Goal: Register for event/course

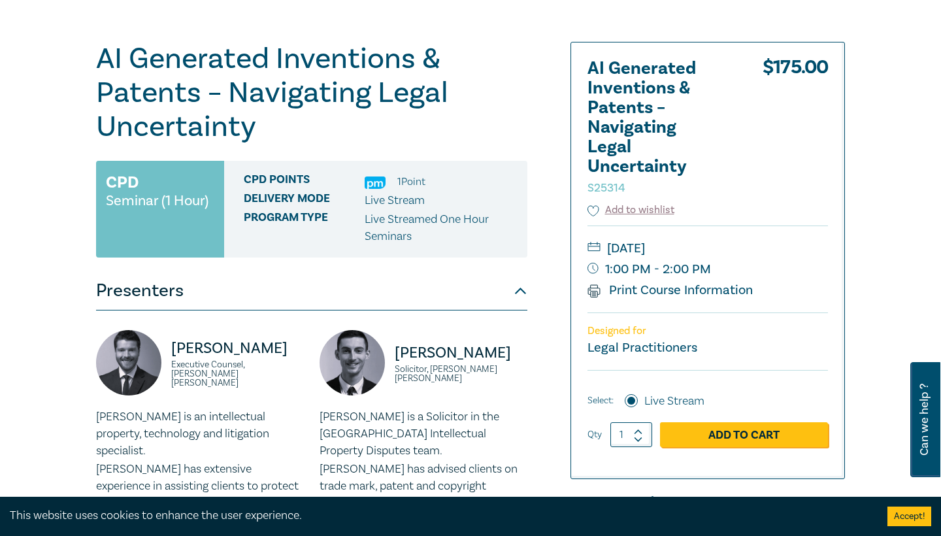
scroll to position [130, 0]
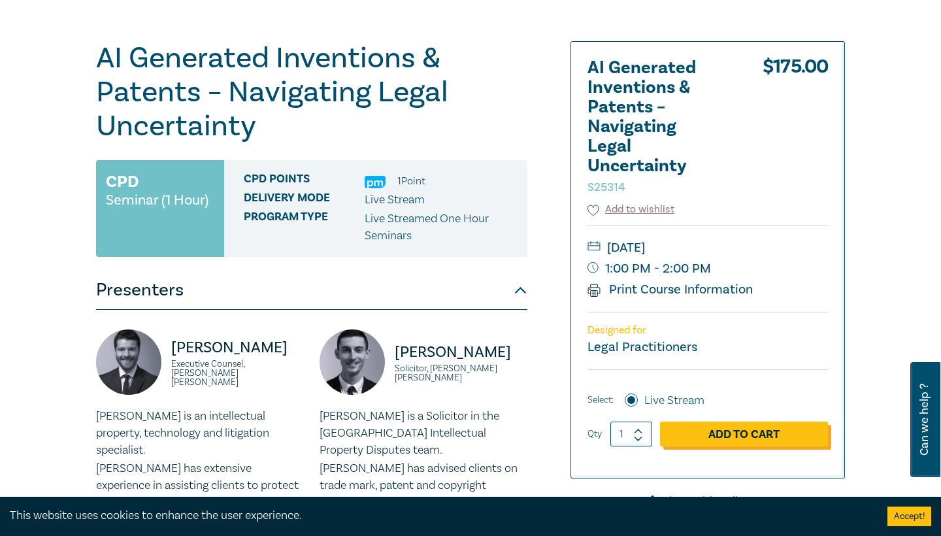
click at [711, 435] on link "Add to Cart" at bounding box center [744, 433] width 168 height 25
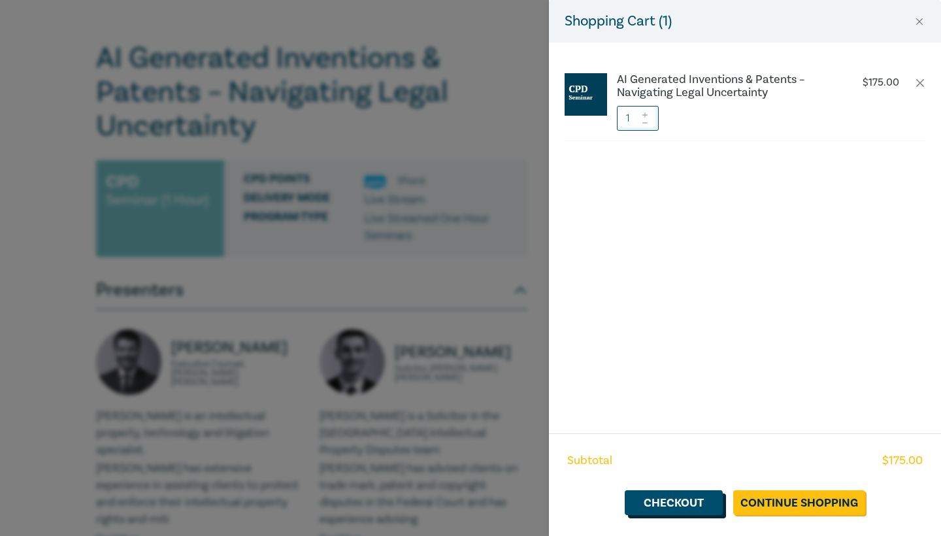
click at [693, 503] on link "Checkout" at bounding box center [674, 502] width 98 height 25
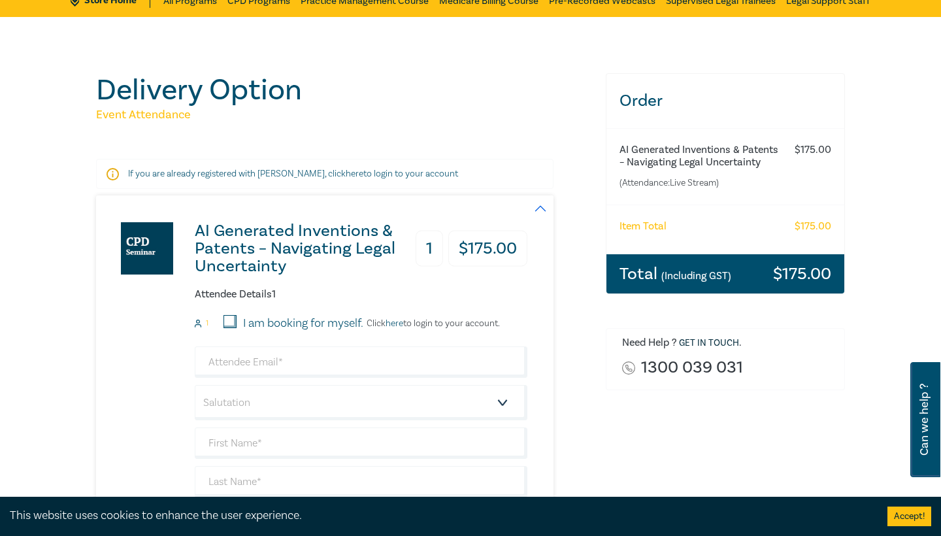
scroll to position [235, 0]
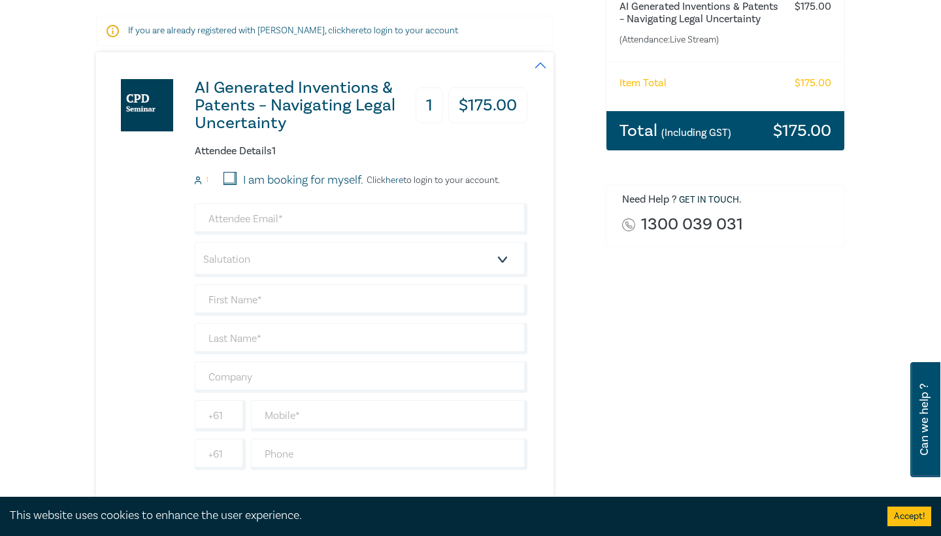
click at [229, 176] on input "I am booking for myself." at bounding box center [229, 178] width 13 height 13
checkbox input "true"
type input "[EMAIL_ADDRESS][DOMAIN_NAME]"
select select "Prof."
type input "[PERSON_NAME]"
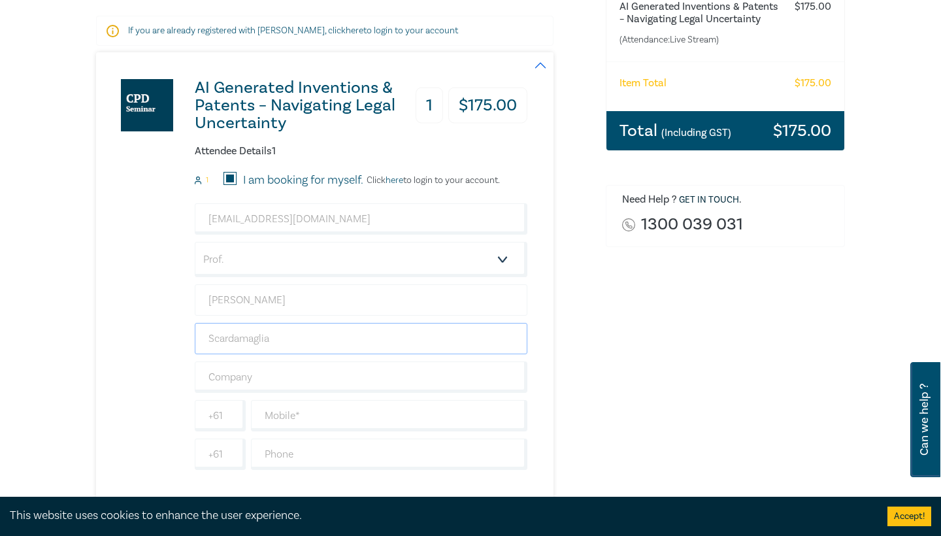
type input "Scardamaglia"
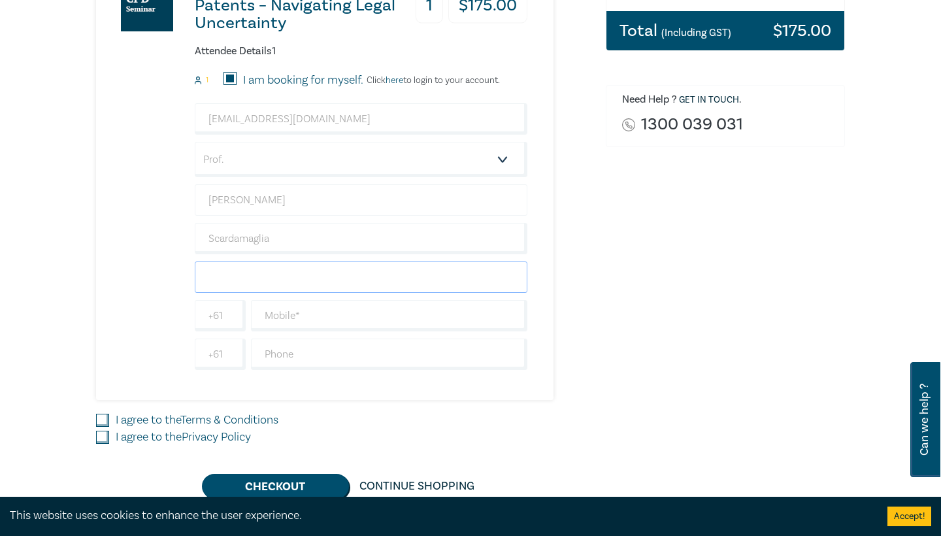
scroll to position [338, 0]
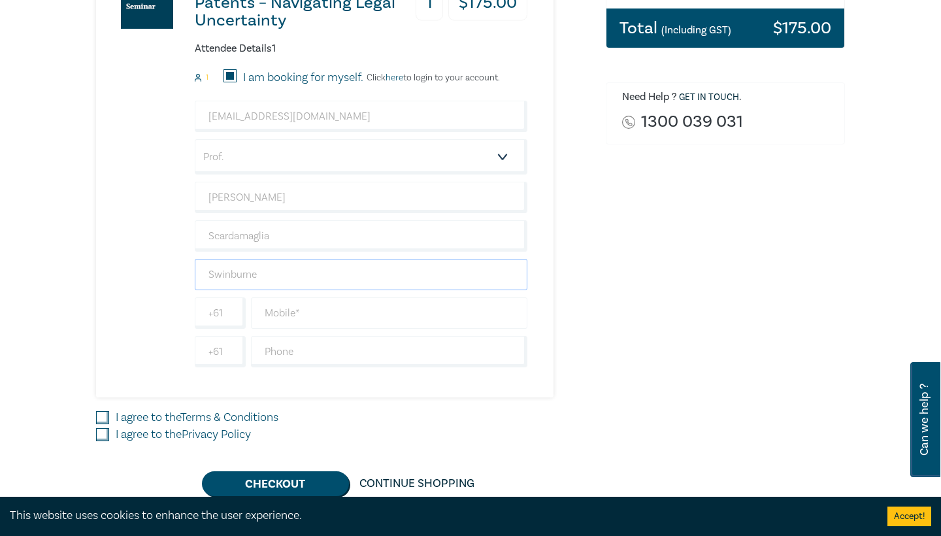
type input "Swinburne"
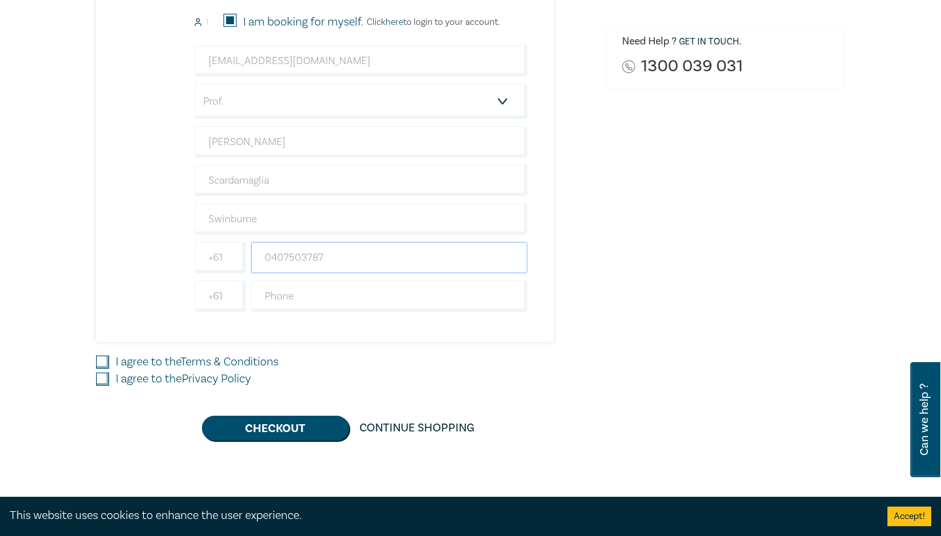
scroll to position [402, 0]
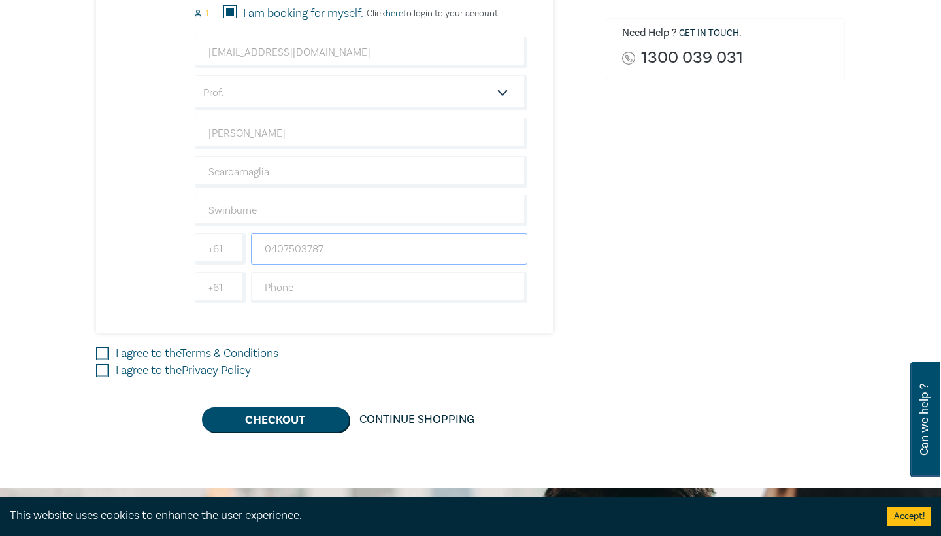
type input "0407503787"
click at [98, 355] on input "I agree to the Terms & Conditions" at bounding box center [102, 353] width 13 height 13
checkbox input "true"
click at [104, 371] on input "I agree to the Privacy Policy" at bounding box center [102, 370] width 13 height 13
checkbox input "true"
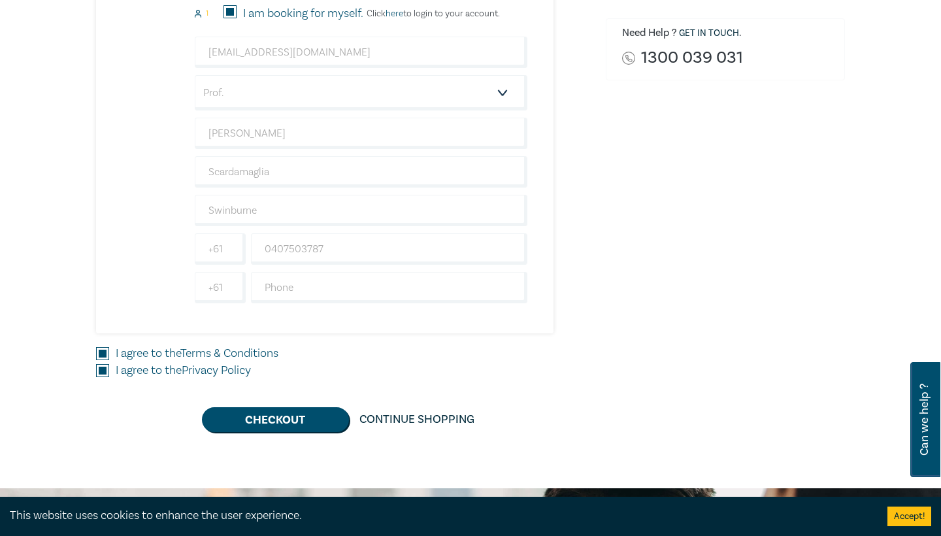
click at [273, 430] on div "Delivery Option Event Attendance If you are already registered with [PERSON_NAM…" at bounding box center [470, 97] width 941 height 781
click at [278, 418] on button "Checkout" at bounding box center [275, 419] width 147 height 25
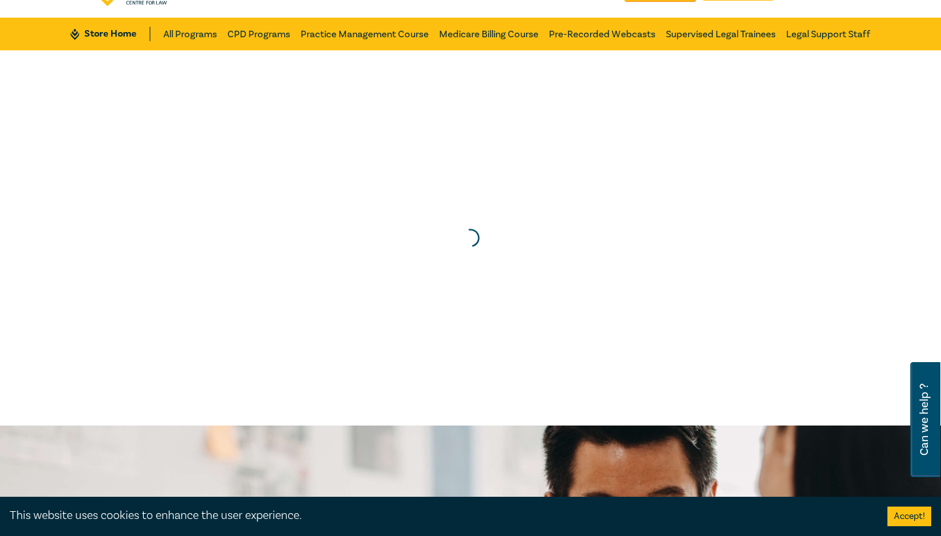
scroll to position [0, 0]
